Goal: Information Seeking & Learning: Learn about a topic

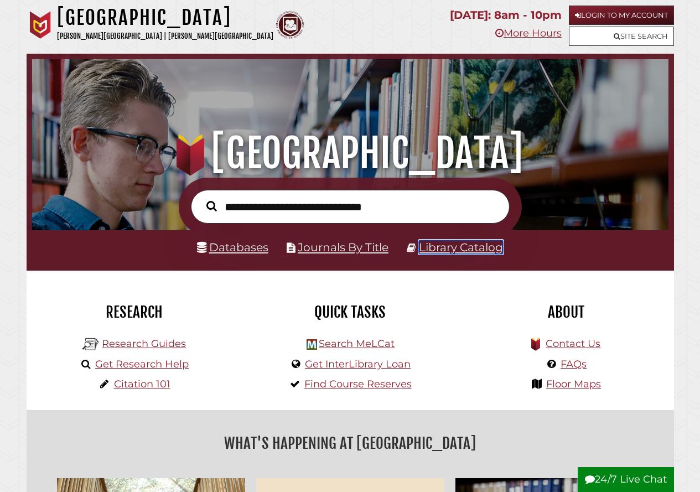
click at [463, 245] on link "Library Catalog" at bounding box center [461, 247] width 84 height 14
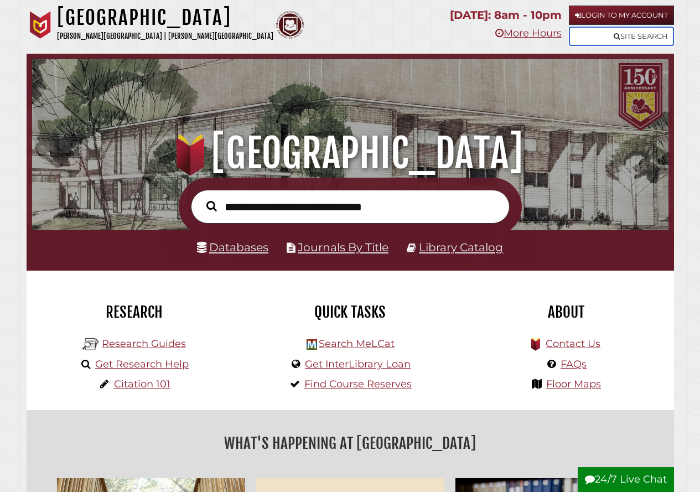
click at [642, 39] on link "Site Search" at bounding box center [621, 36] width 105 height 19
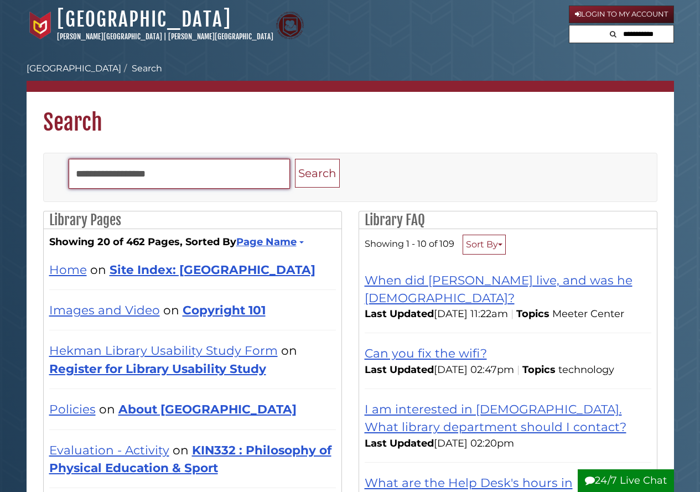
click at [209, 180] on input "Search" at bounding box center [179, 174] width 221 height 30
type input "*******"
click at [295, 159] on button "Search" at bounding box center [317, 173] width 45 height 29
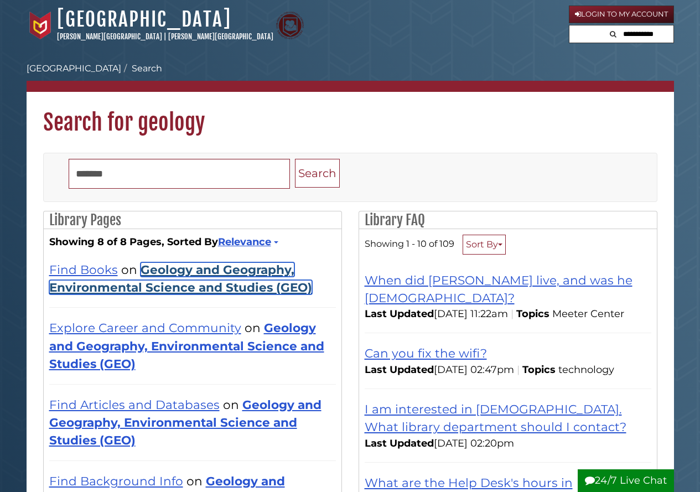
click at [198, 280] on link "Geology and Geography, Environmental Science and Studies (GEO)" at bounding box center [180, 278] width 263 height 32
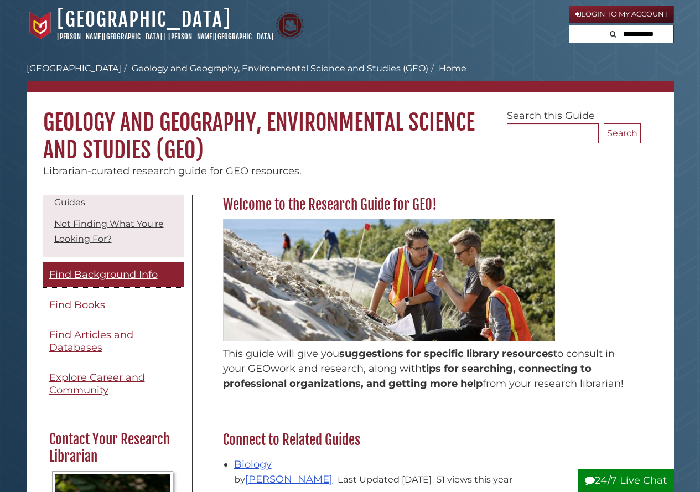
scroll to position [111, 0]
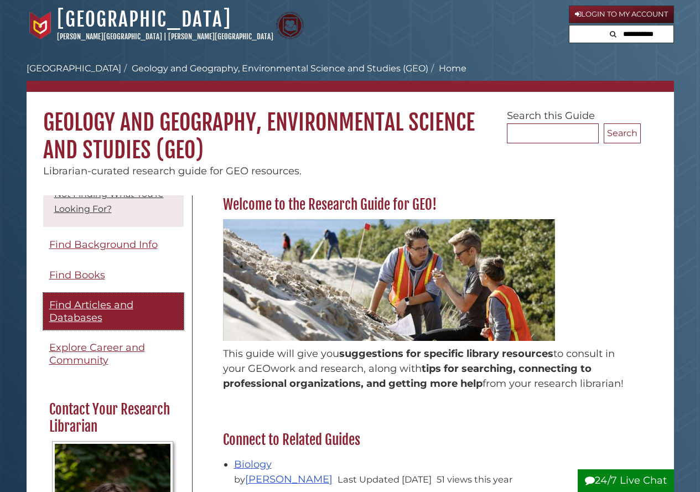
click at [80, 303] on span "Find Articles and Databases" at bounding box center [91, 311] width 84 height 25
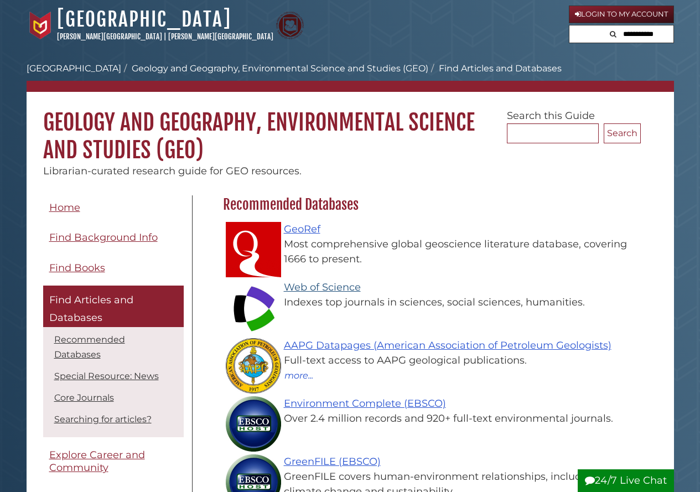
scroll to position [322, 423]
click at [320, 283] on link "Web of Science" at bounding box center [322, 287] width 77 height 12
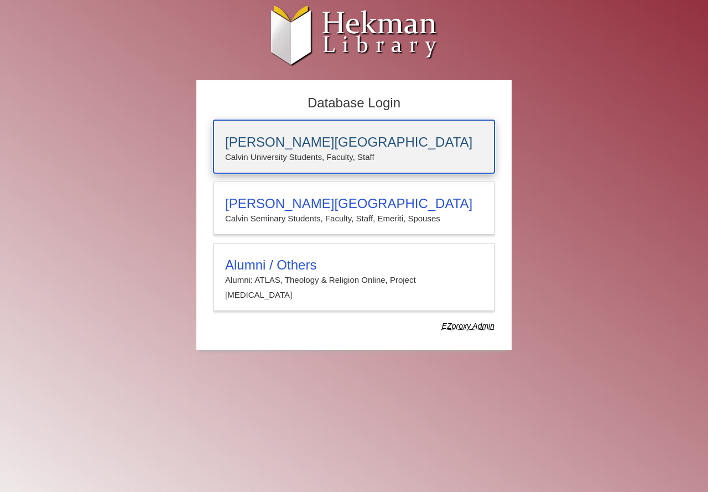
click at [290, 136] on h3 "[PERSON_NAME][GEOGRAPHIC_DATA]" at bounding box center [354, 141] width 258 height 15
